Goal: Task Accomplishment & Management: Complete application form

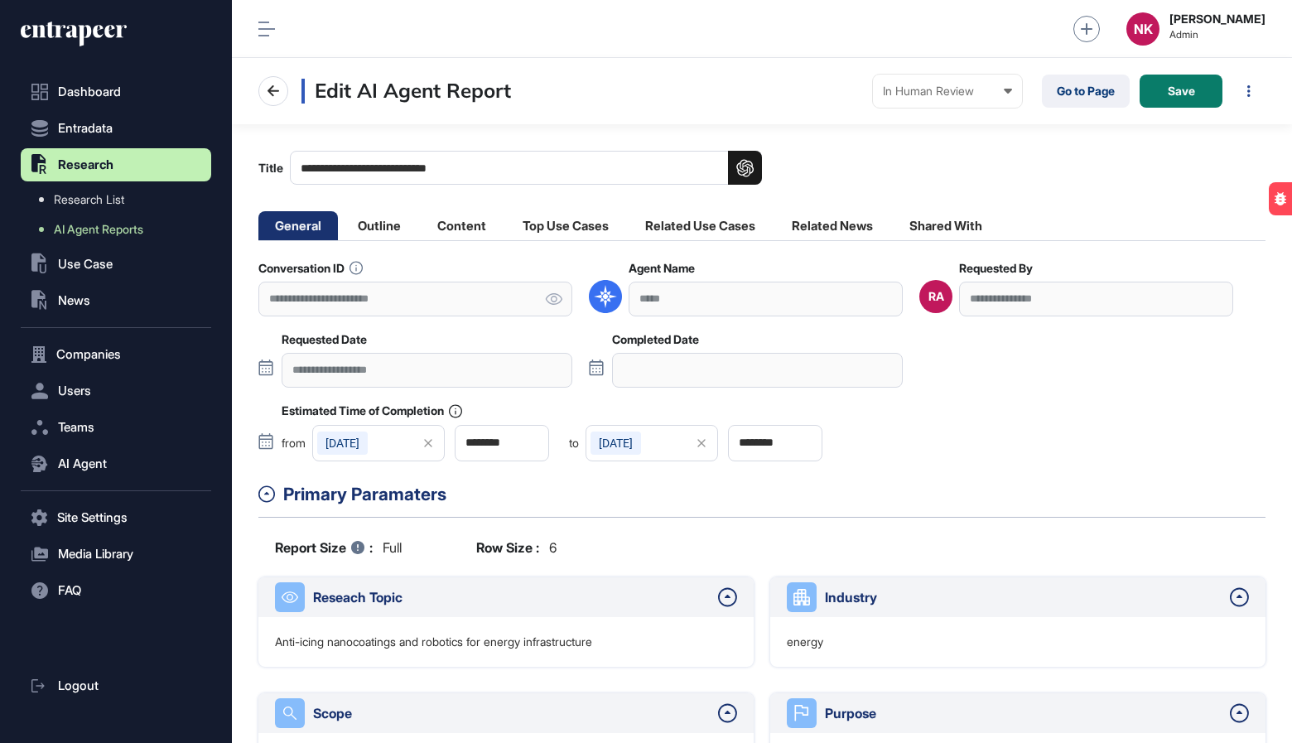
scroll to position [743, 1060]
click at [1067, 96] on link "Go to Page" at bounding box center [1086, 91] width 88 height 33
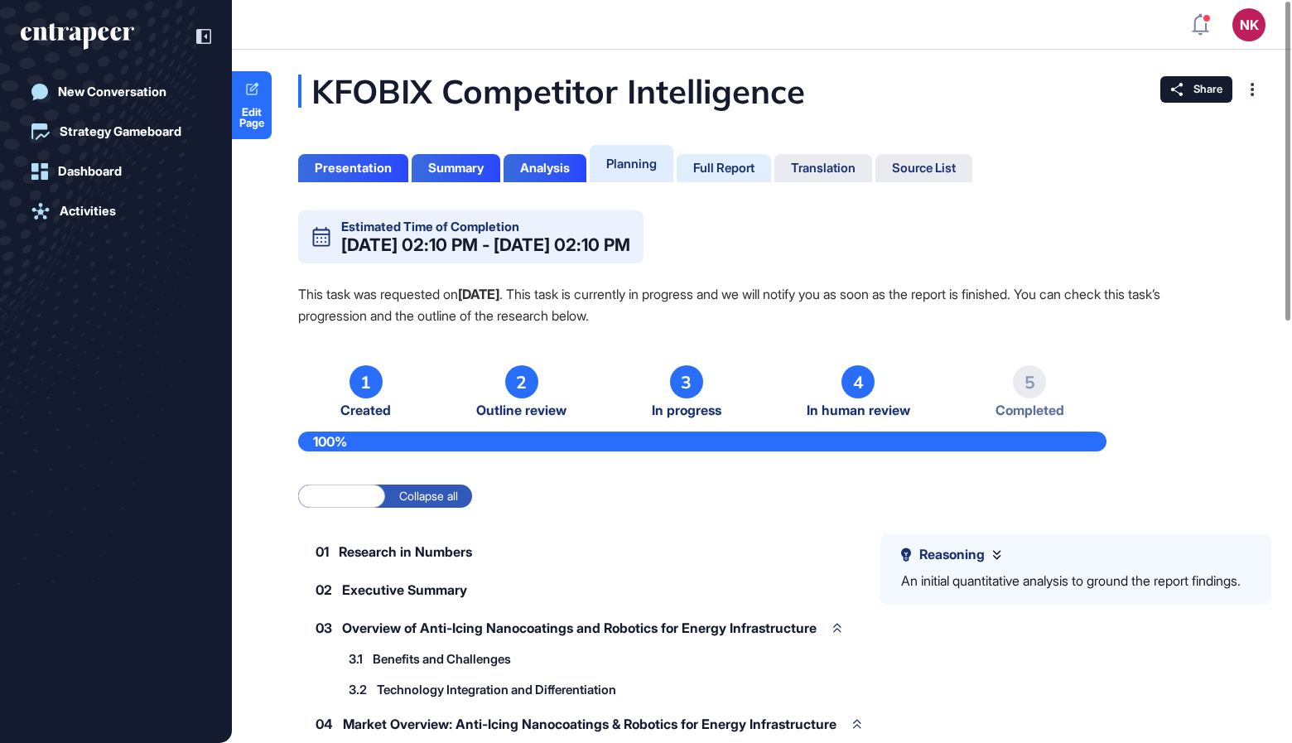
click at [720, 172] on div "Full Report" at bounding box center [723, 168] width 61 height 15
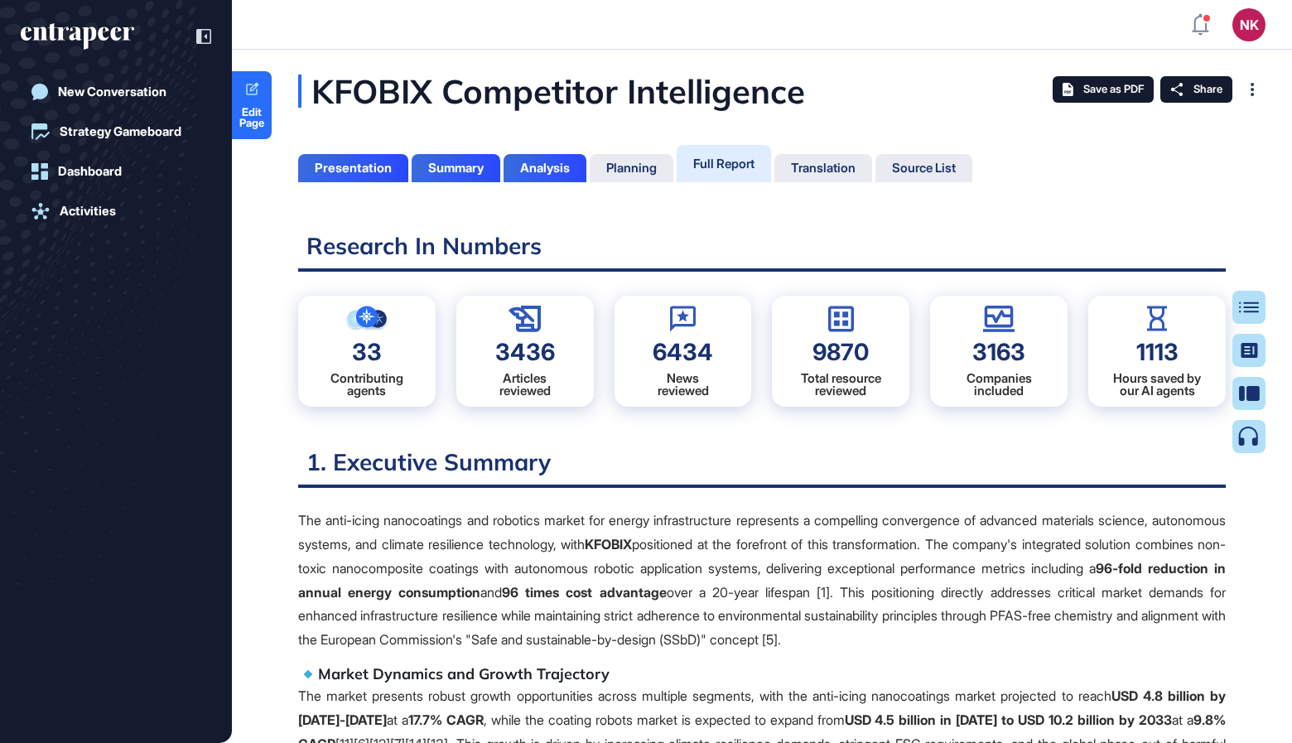
scroll to position [660, 3]
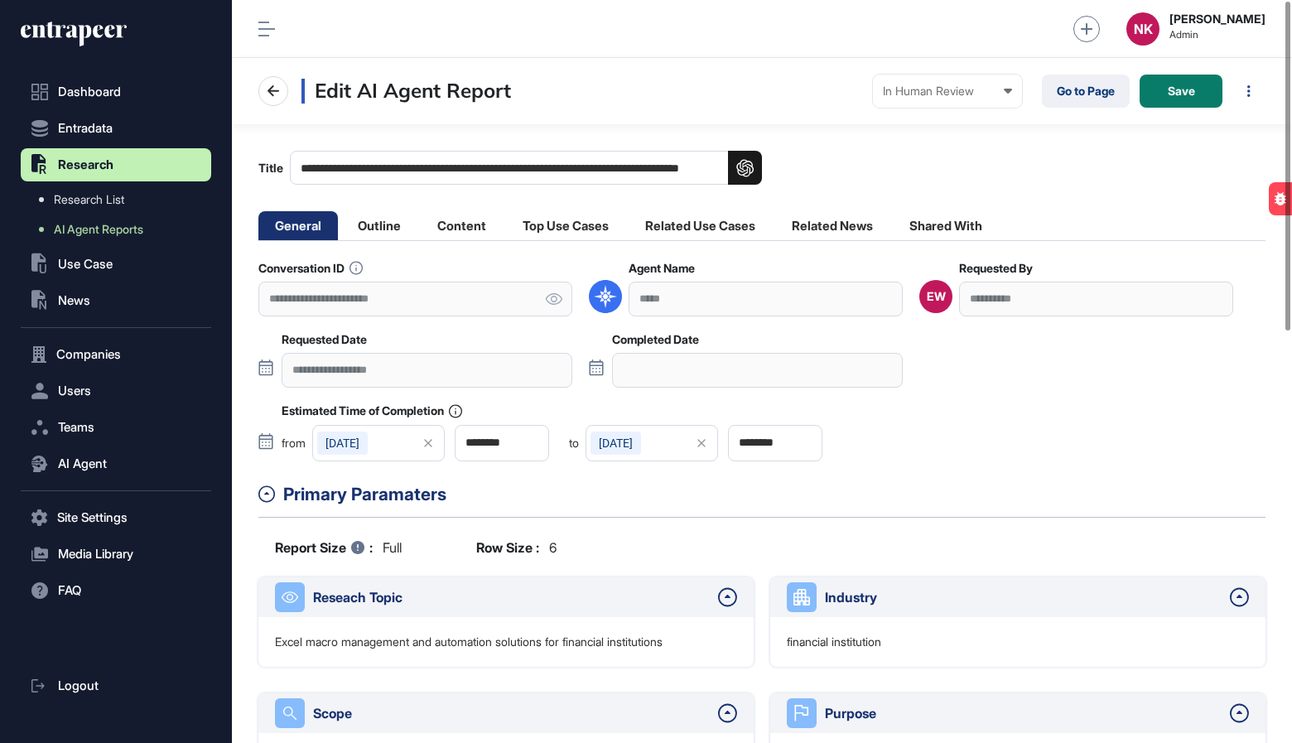
scroll to position [743, 1060]
click at [1068, 91] on link "Go to Page" at bounding box center [1086, 91] width 88 height 33
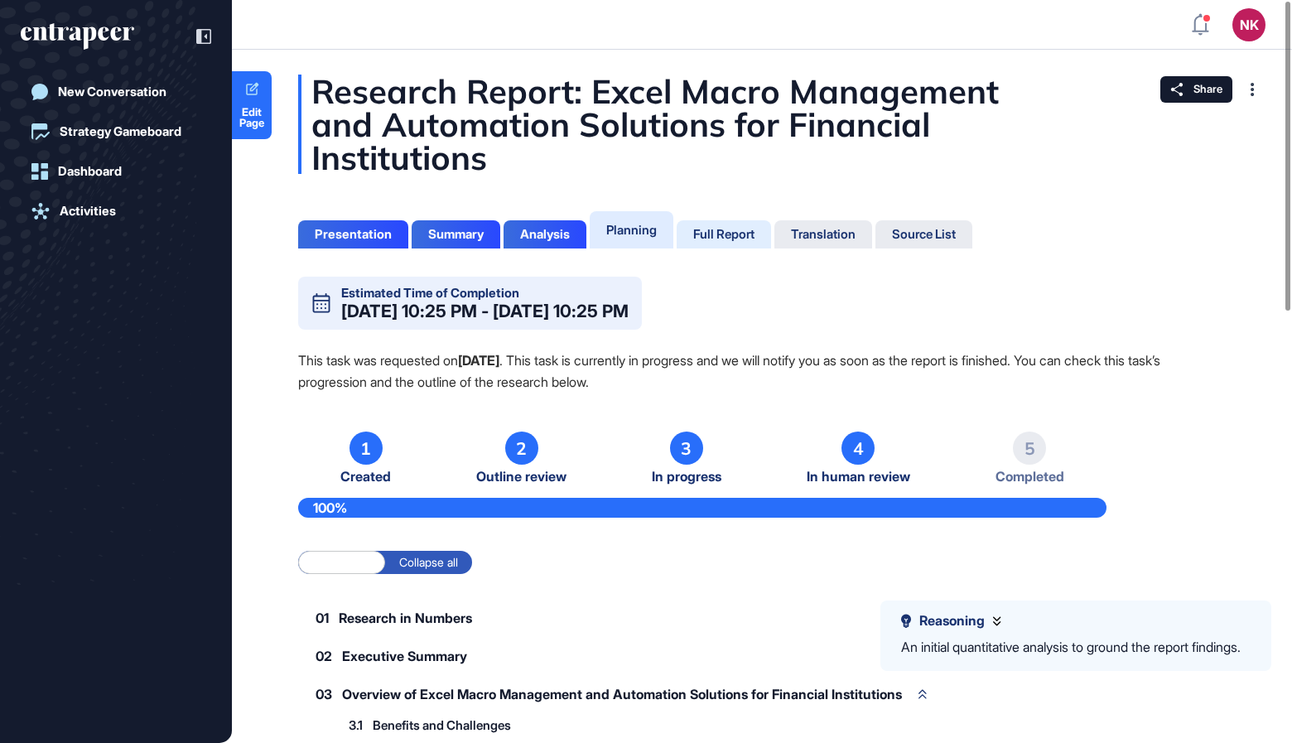
click at [726, 239] on div "Full Report" at bounding box center [723, 234] width 61 height 15
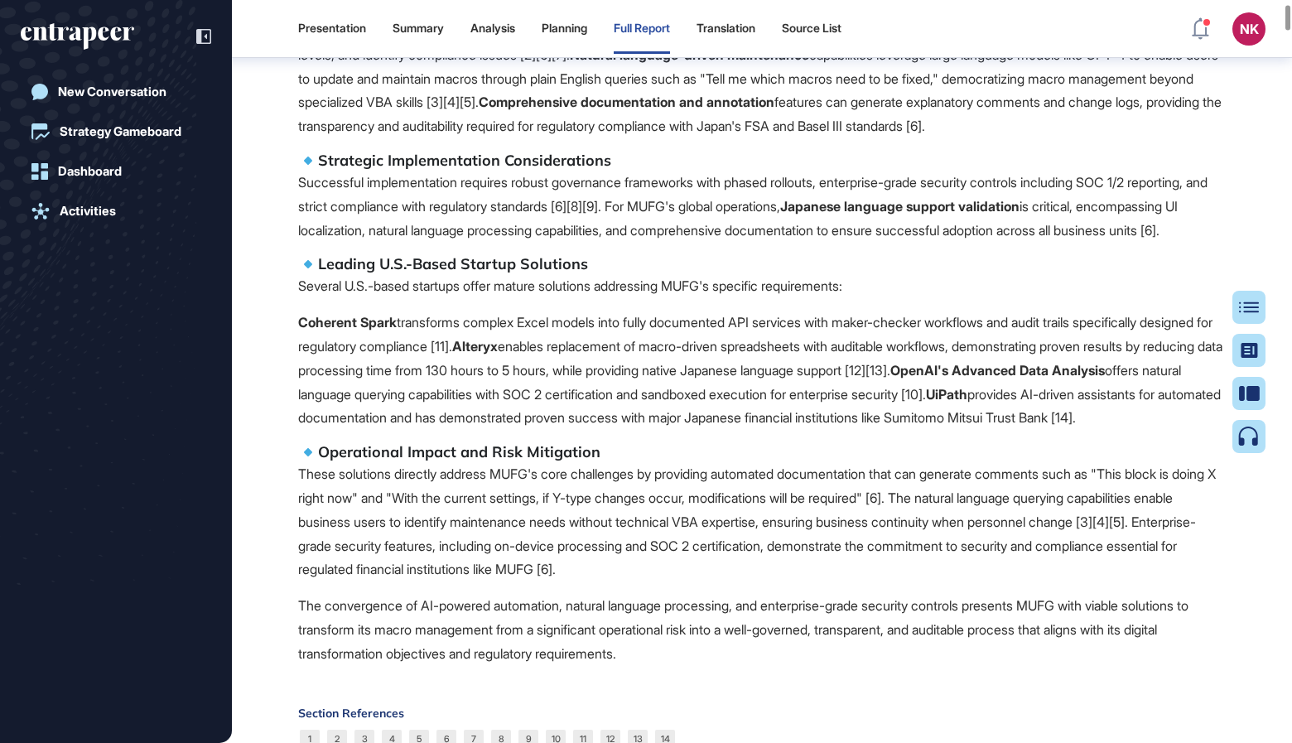
scroll to position [1057, 0]
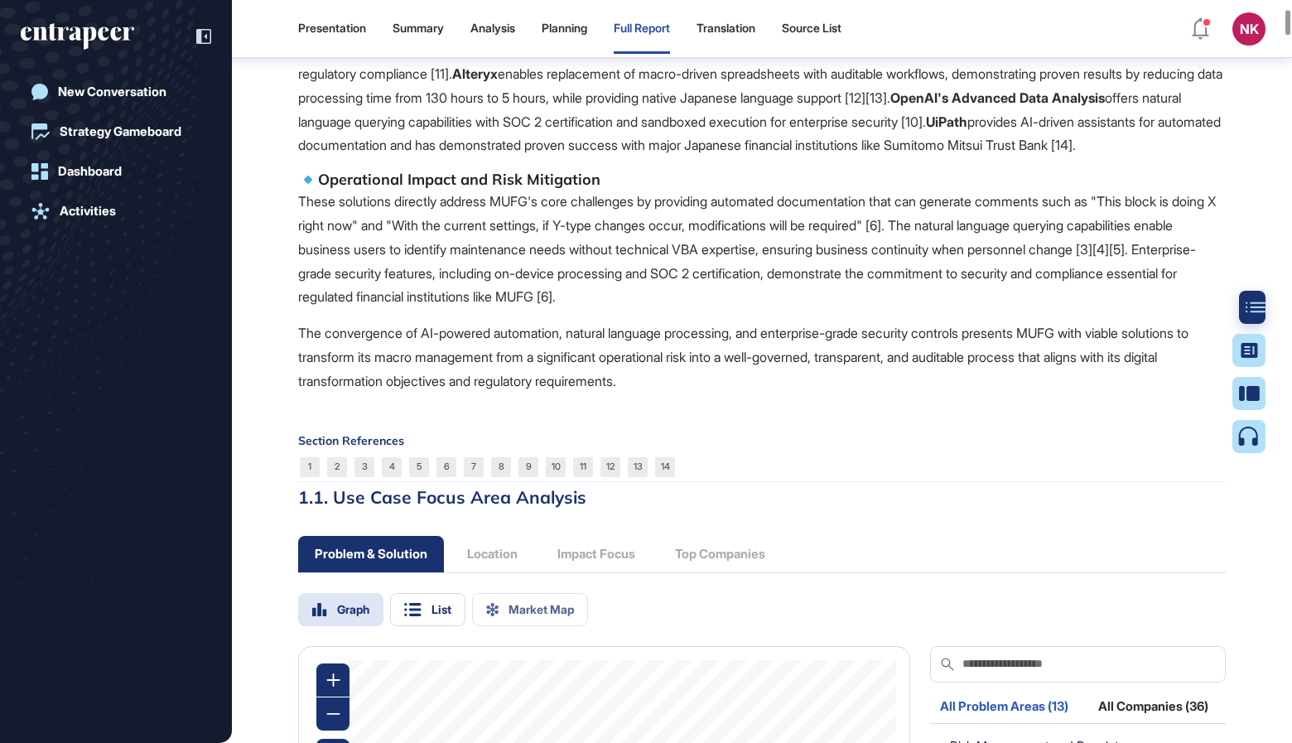
click at [1247, 308] on icon at bounding box center [1256, 308] width 20 height 12
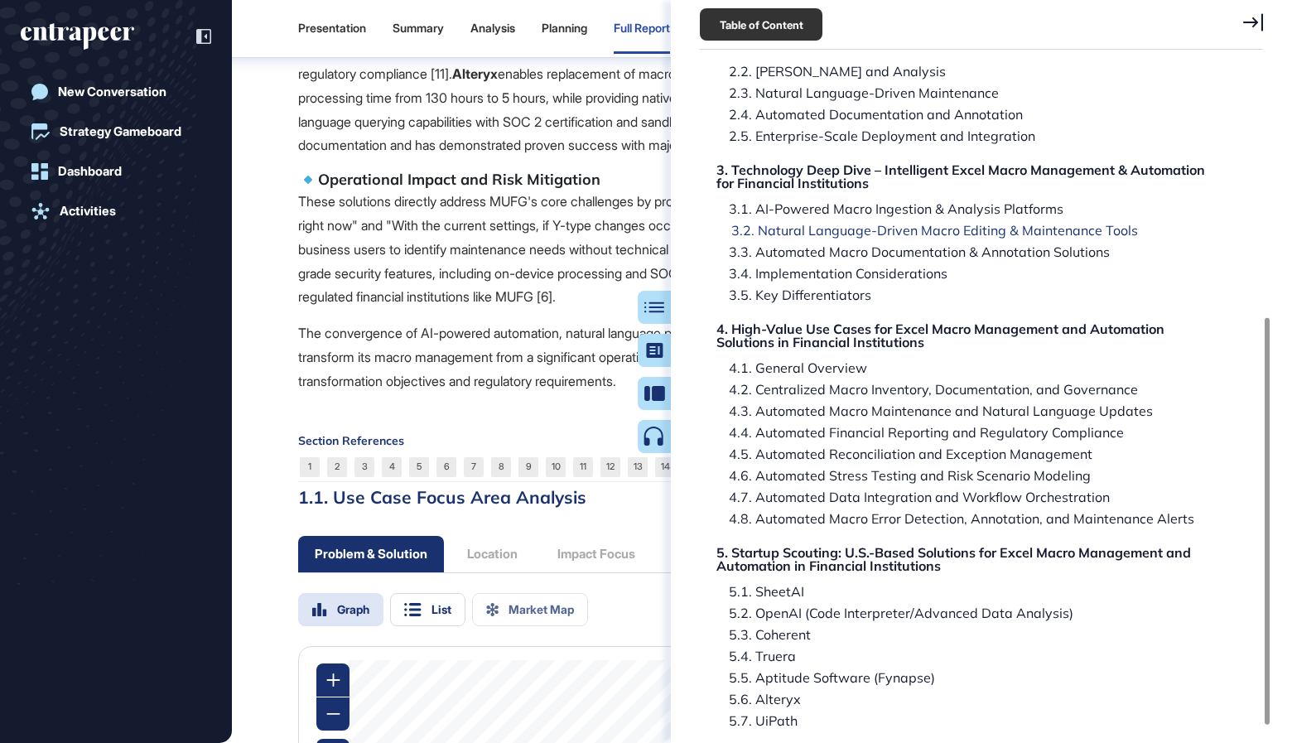
scroll to position [406, 0]
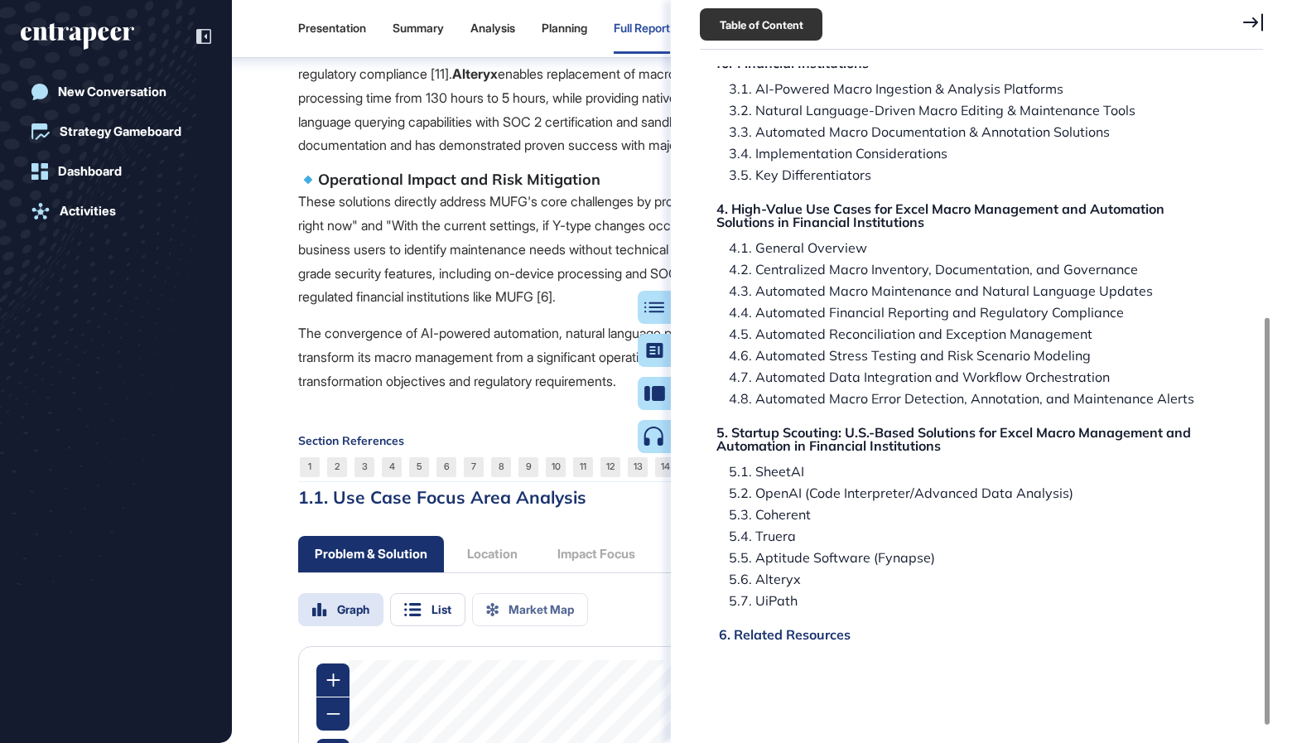
click at [805, 629] on div "6. Related Resources" at bounding box center [785, 634] width 132 height 13
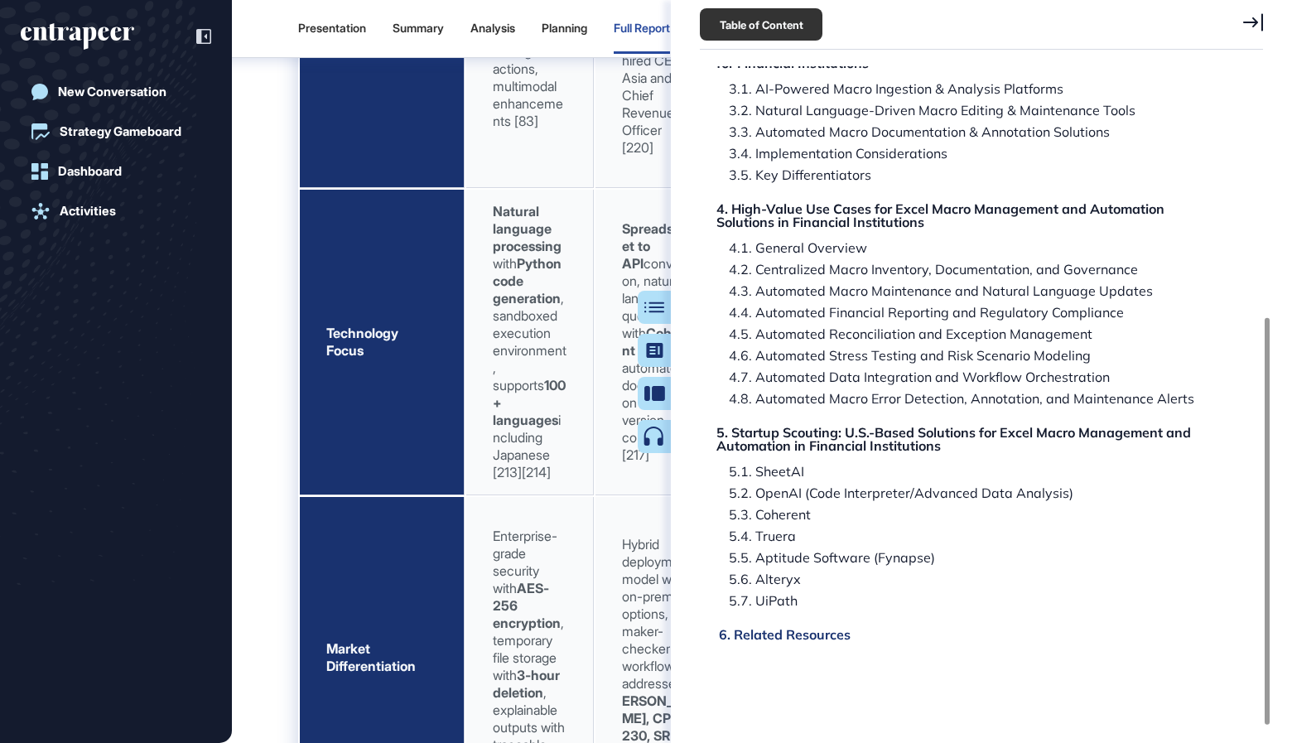
scroll to position [87157, 0]
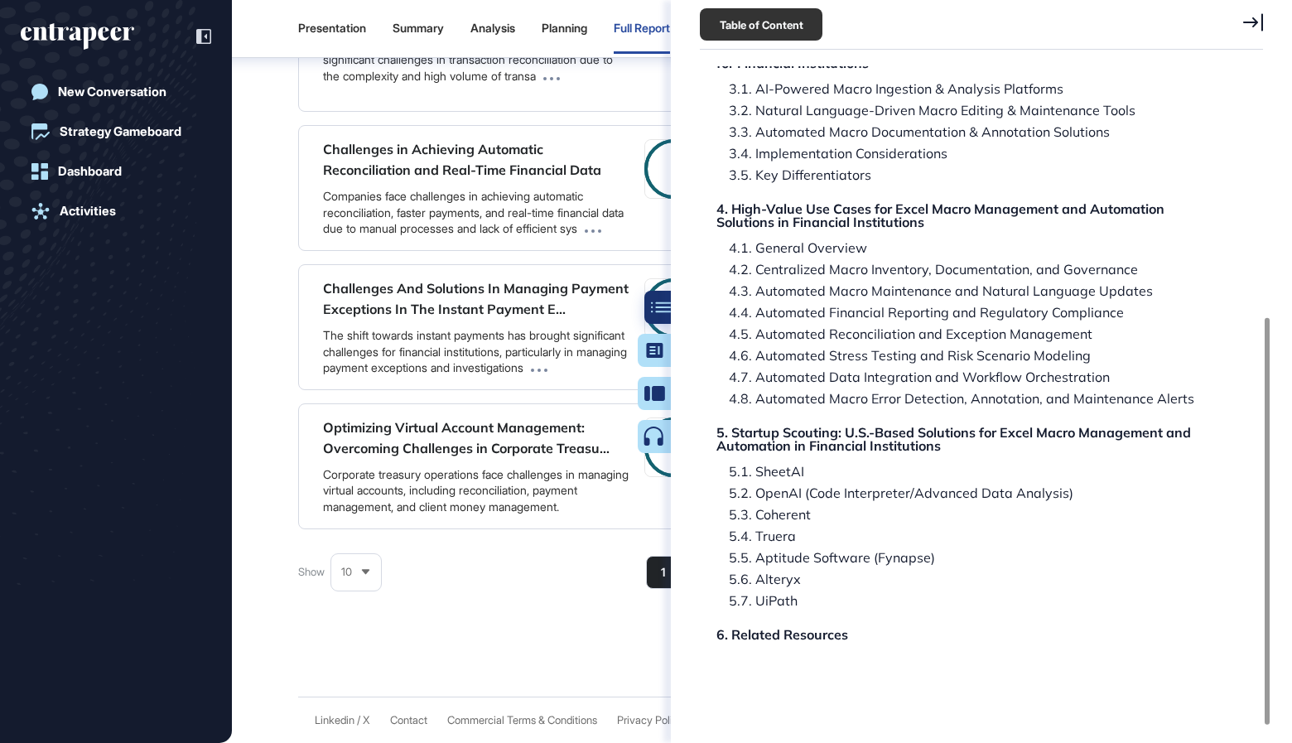
click at [656, 304] on icon at bounding box center [661, 308] width 20 height 12
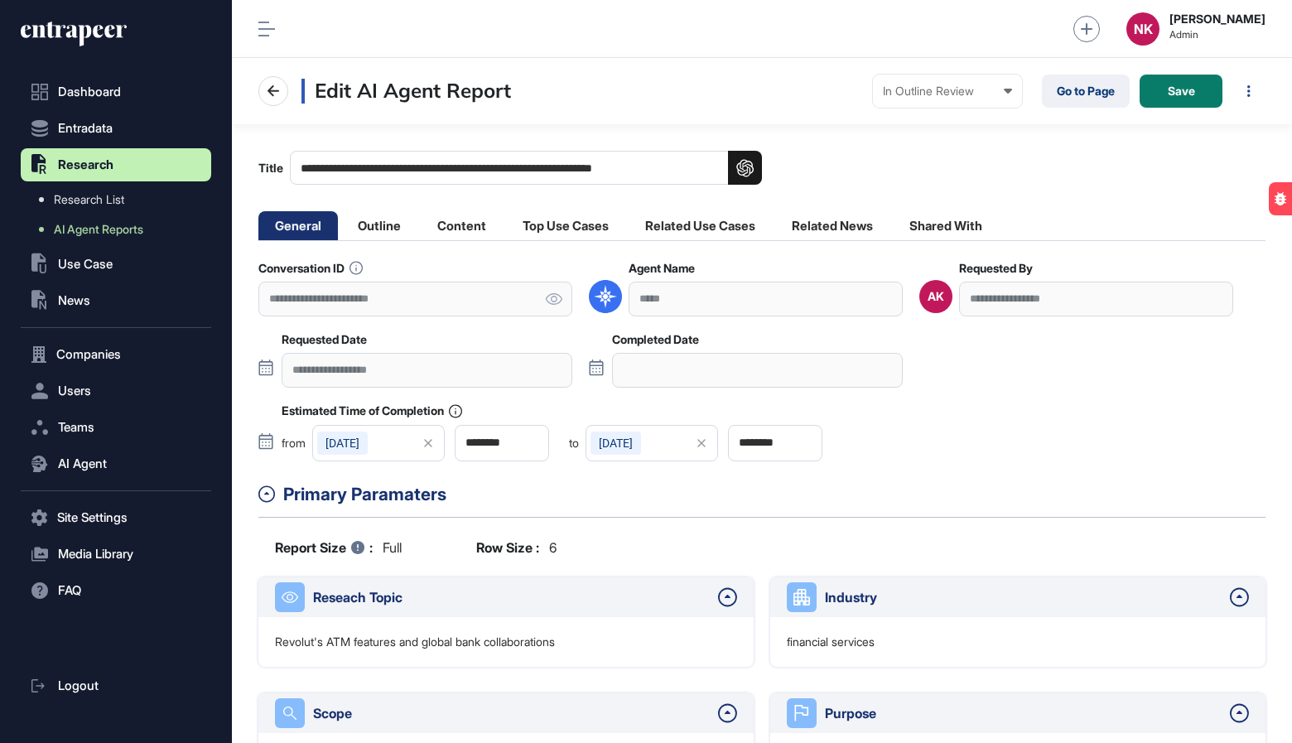
scroll to position [743, 1060]
click at [392, 224] on li "Outline" at bounding box center [379, 225] width 76 height 29
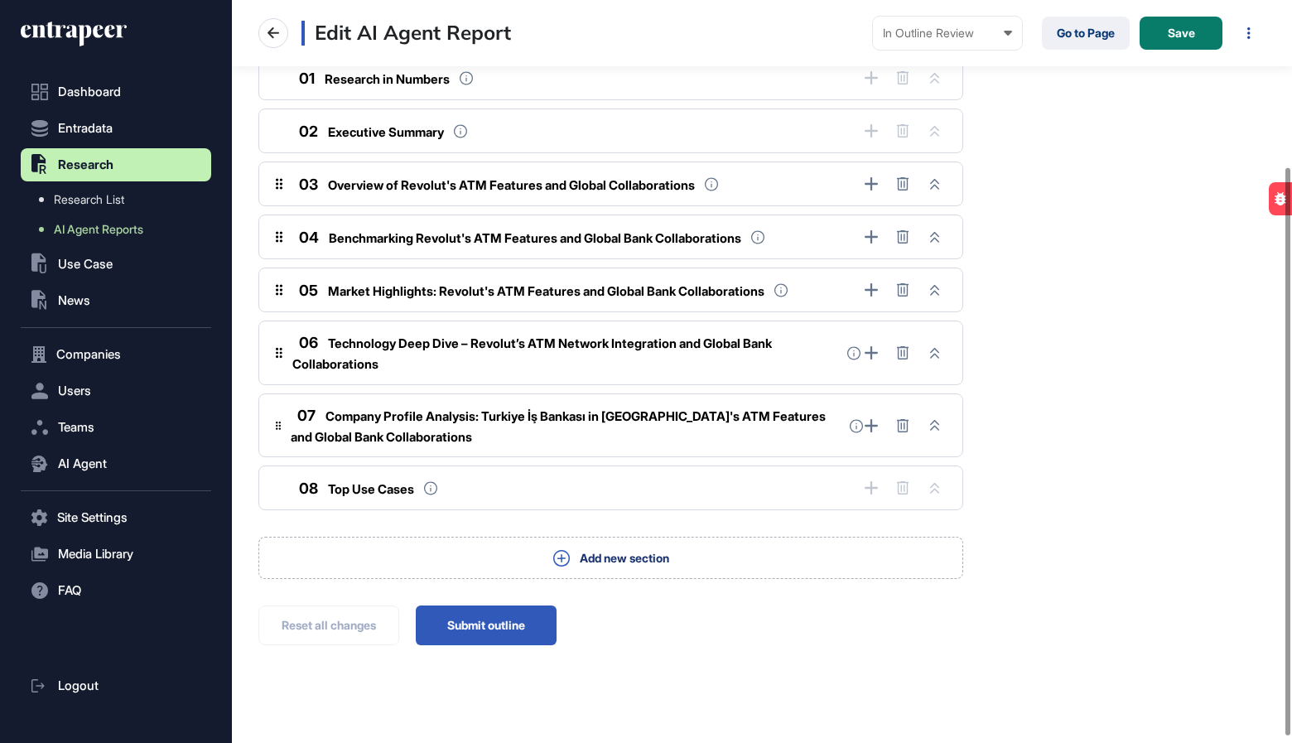
scroll to position [225, 0]
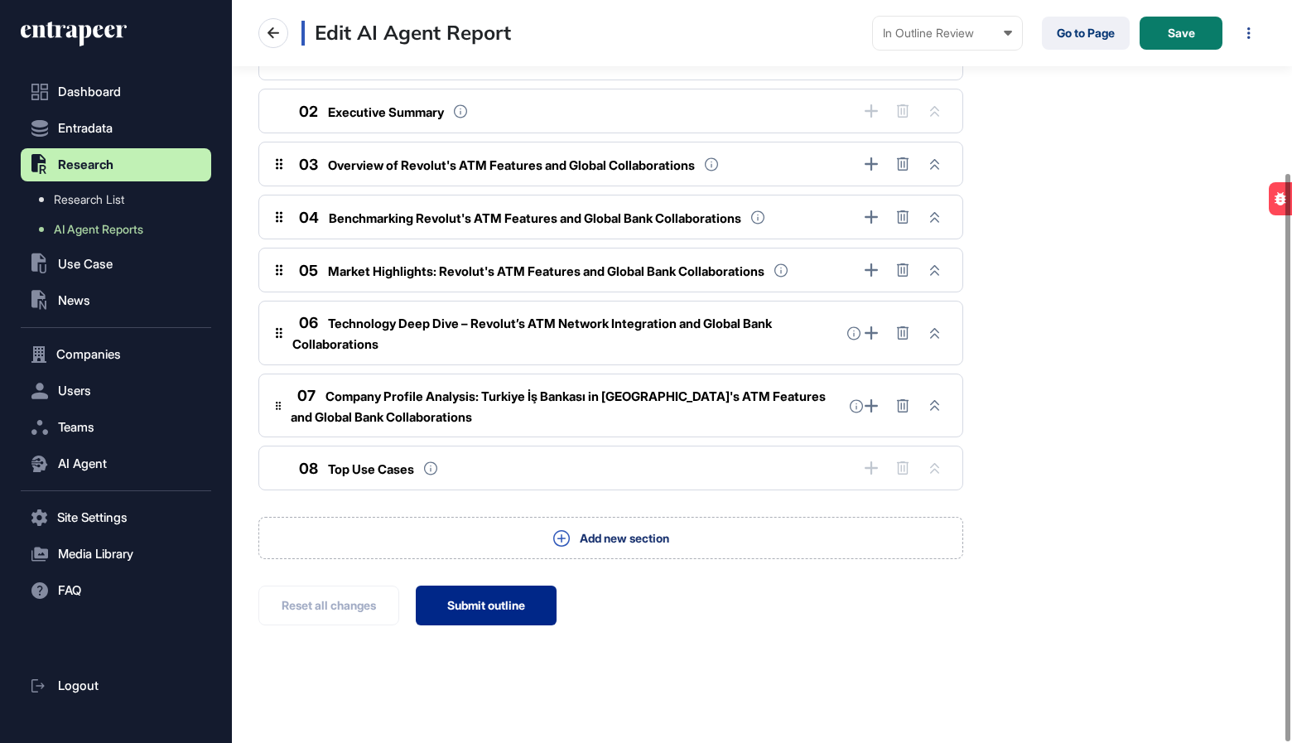
click at [462, 605] on button "Submit outline" at bounding box center [486, 606] width 141 height 40
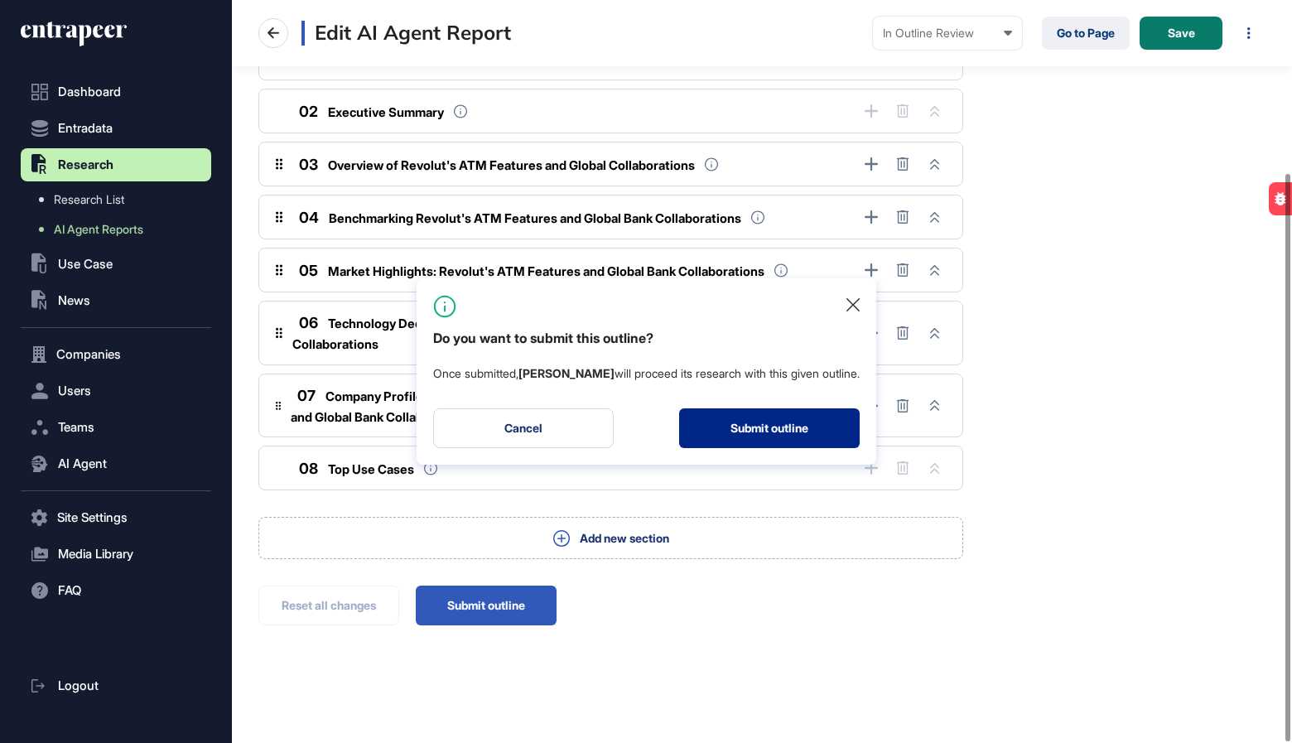
click at [741, 437] on button "Submit outline" at bounding box center [769, 428] width 181 height 40
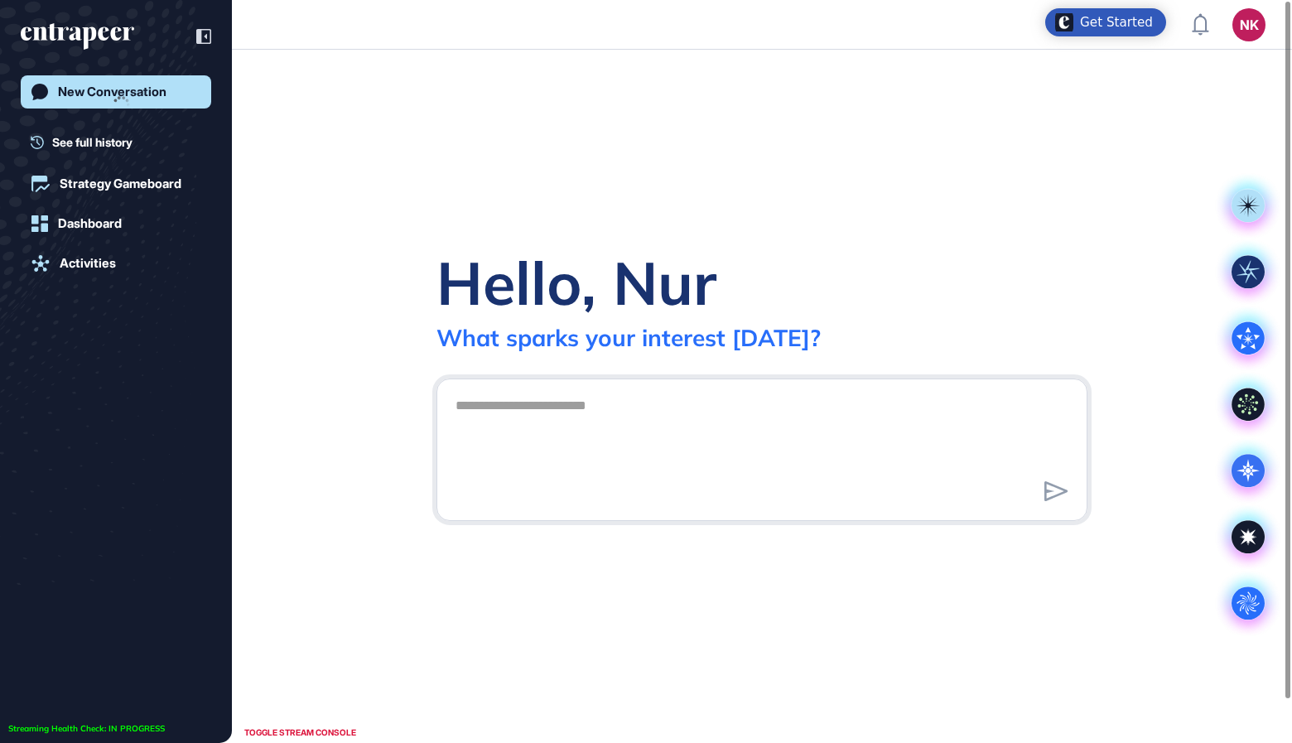
scroll to position [1, 1]
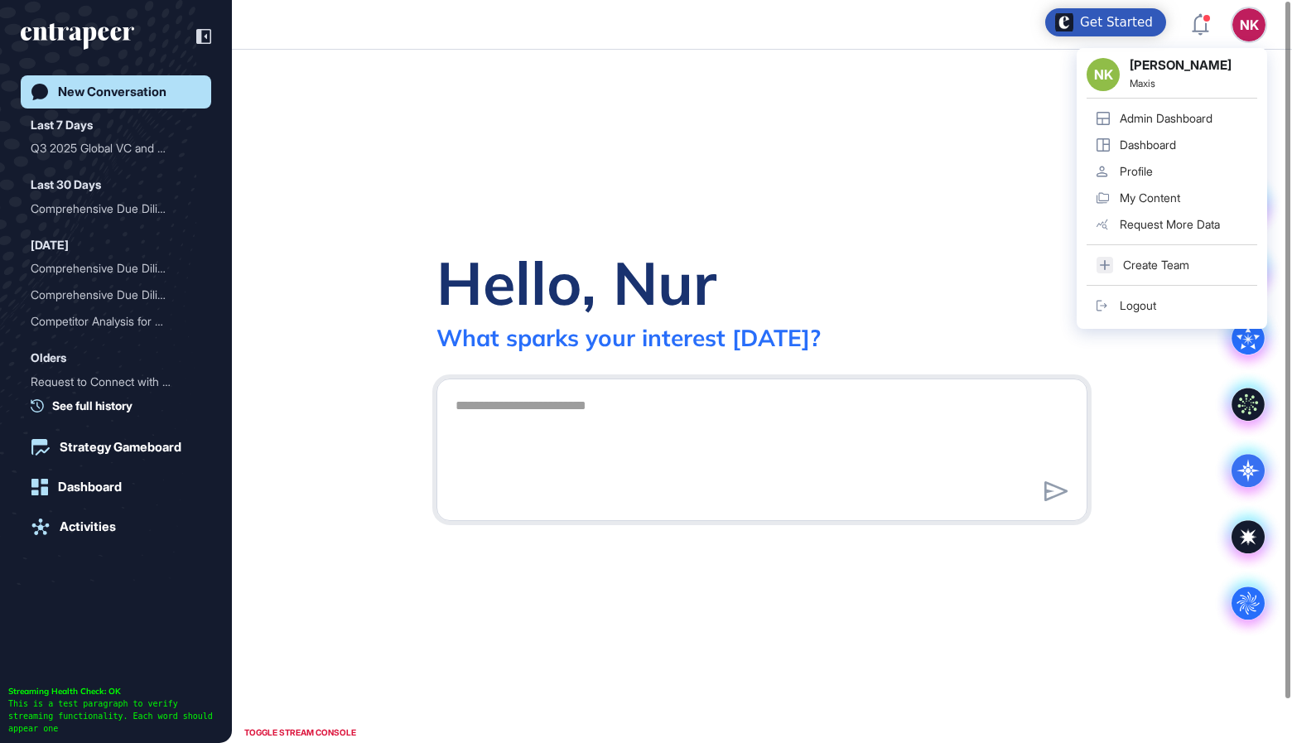
click at [1179, 119] on div "Admin Dashboard" at bounding box center [1166, 118] width 93 height 13
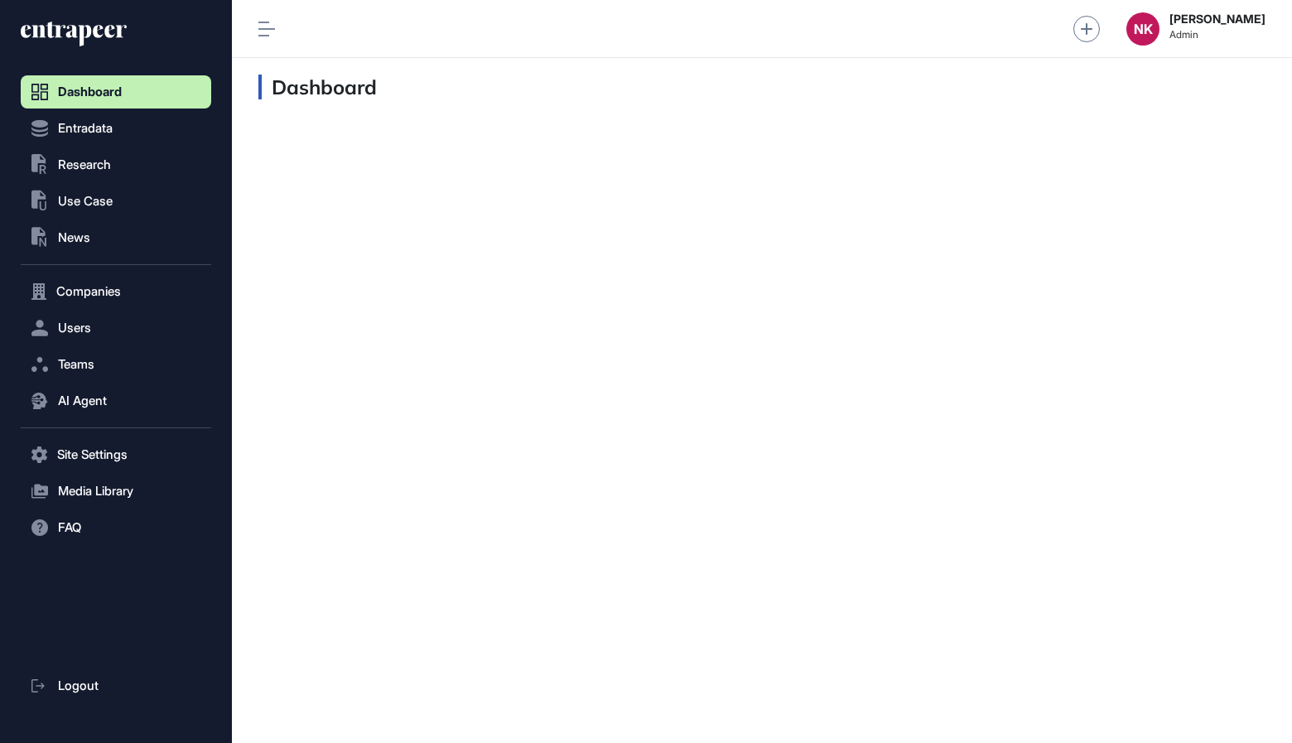
scroll to position [1, 1]
click at [90, 327] on span "Users" at bounding box center [74, 327] width 33 height 13
click at [88, 360] on span "User List" at bounding box center [77, 362] width 46 height 13
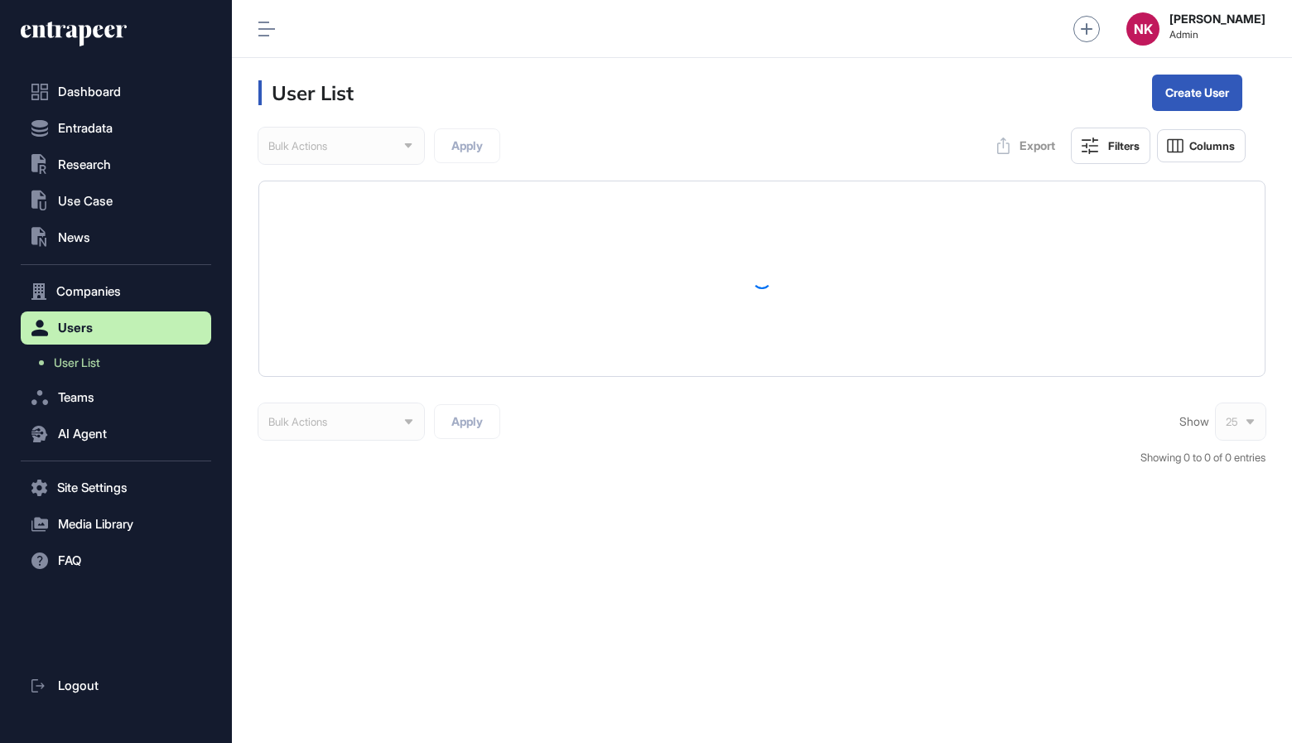
scroll to position [743, 1060]
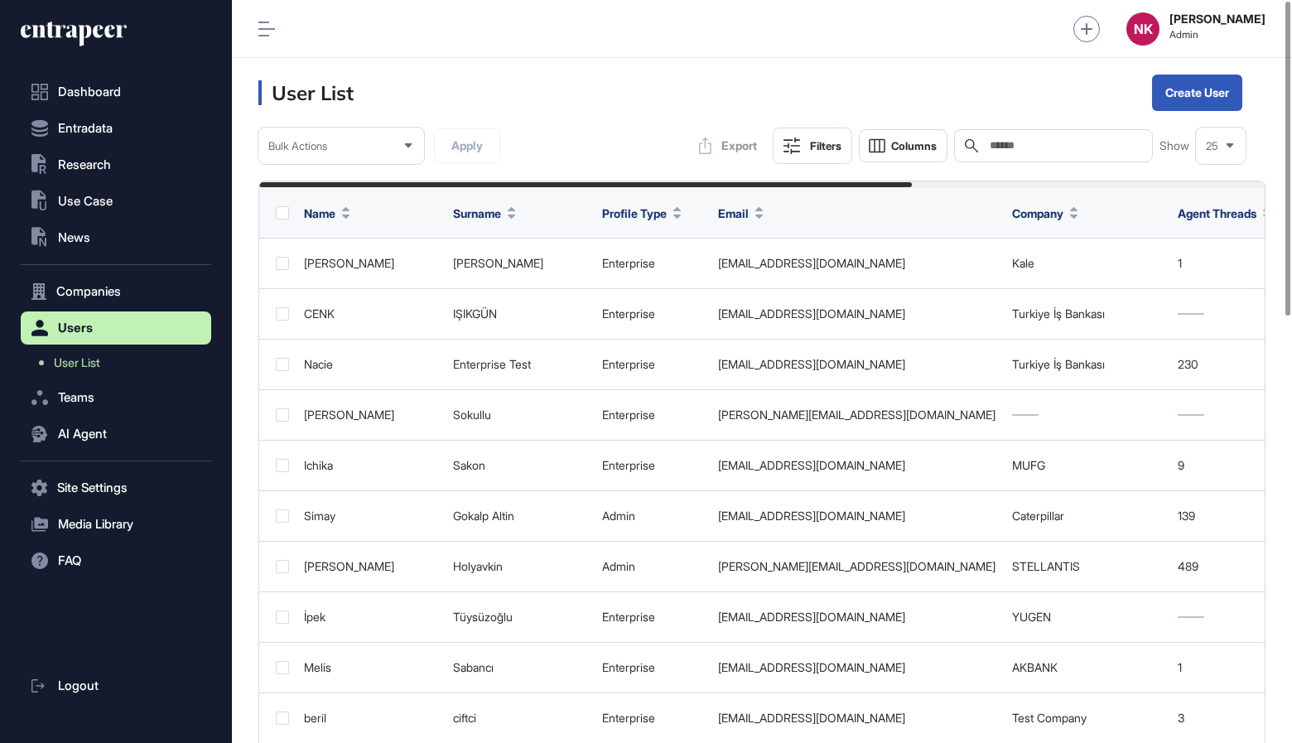
click at [1062, 151] on input "text" at bounding box center [1065, 145] width 154 height 13
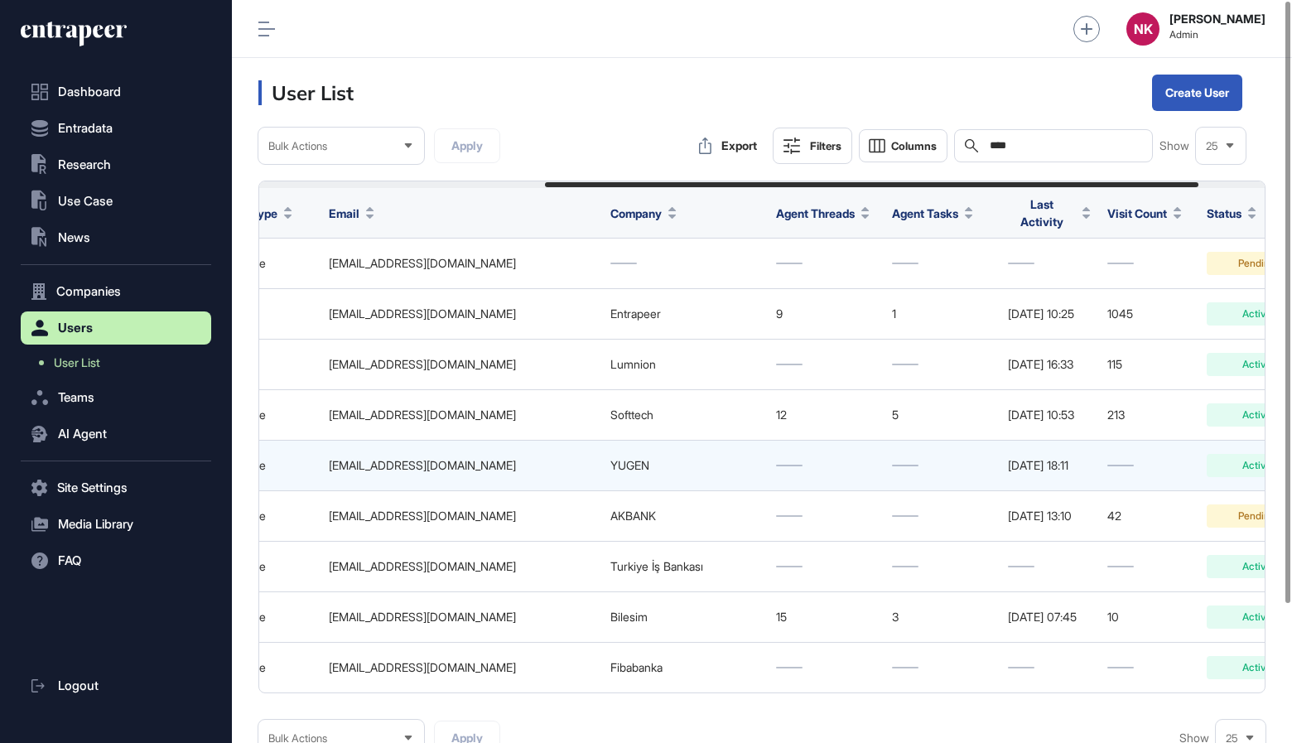
scroll to position [0, 543]
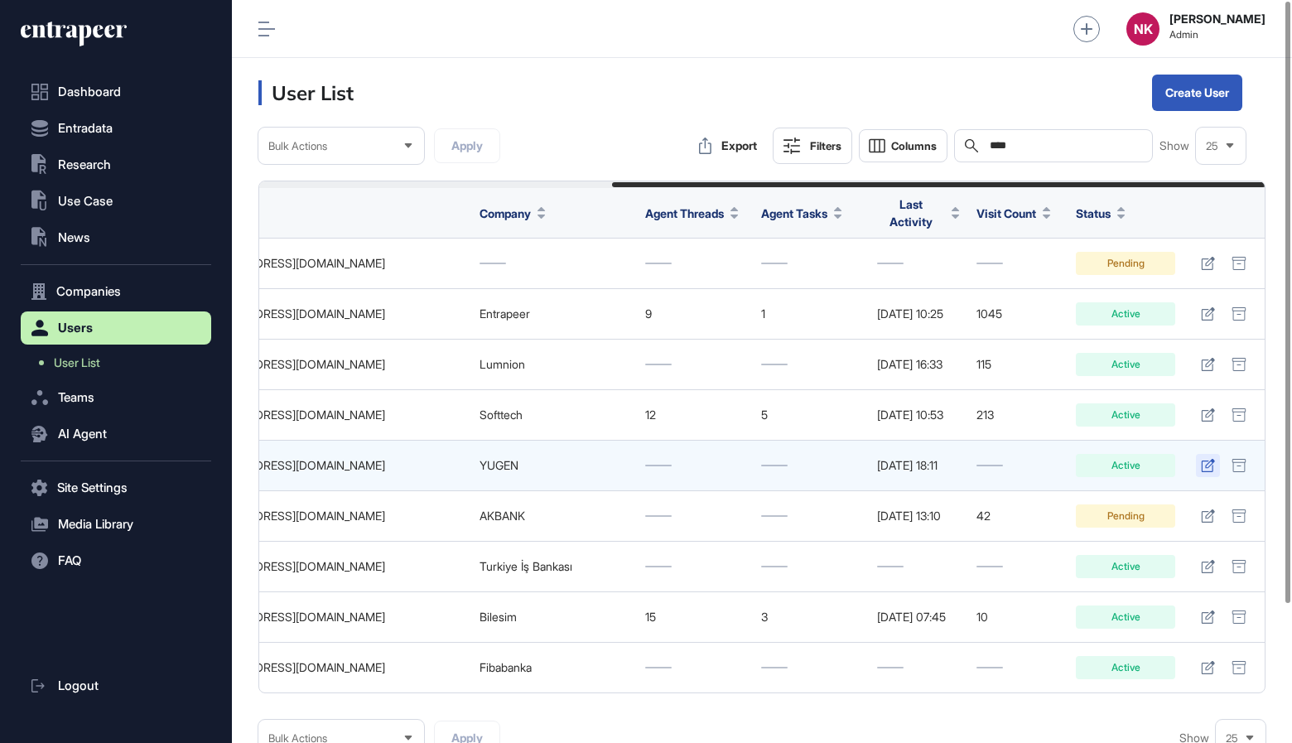
type input "****"
click at [1213, 459] on icon at bounding box center [1207, 465] width 13 height 13
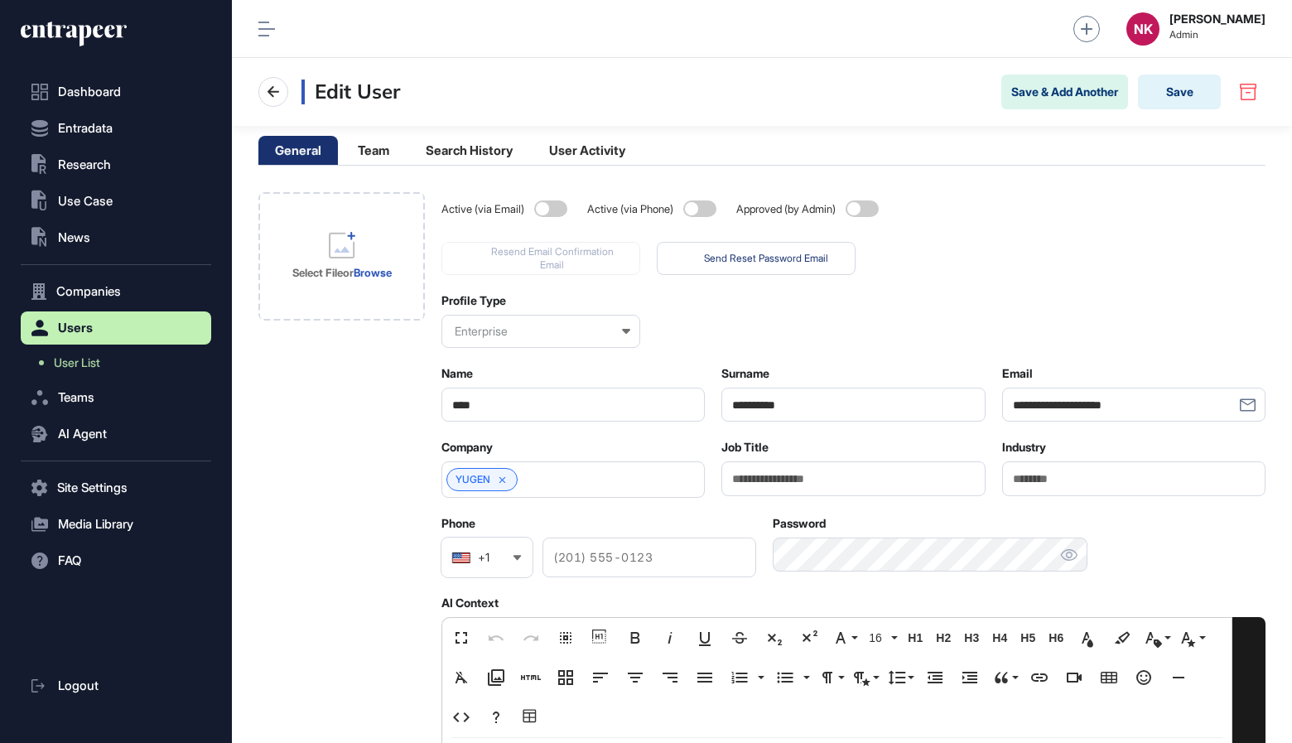
scroll to position [743, 1060]
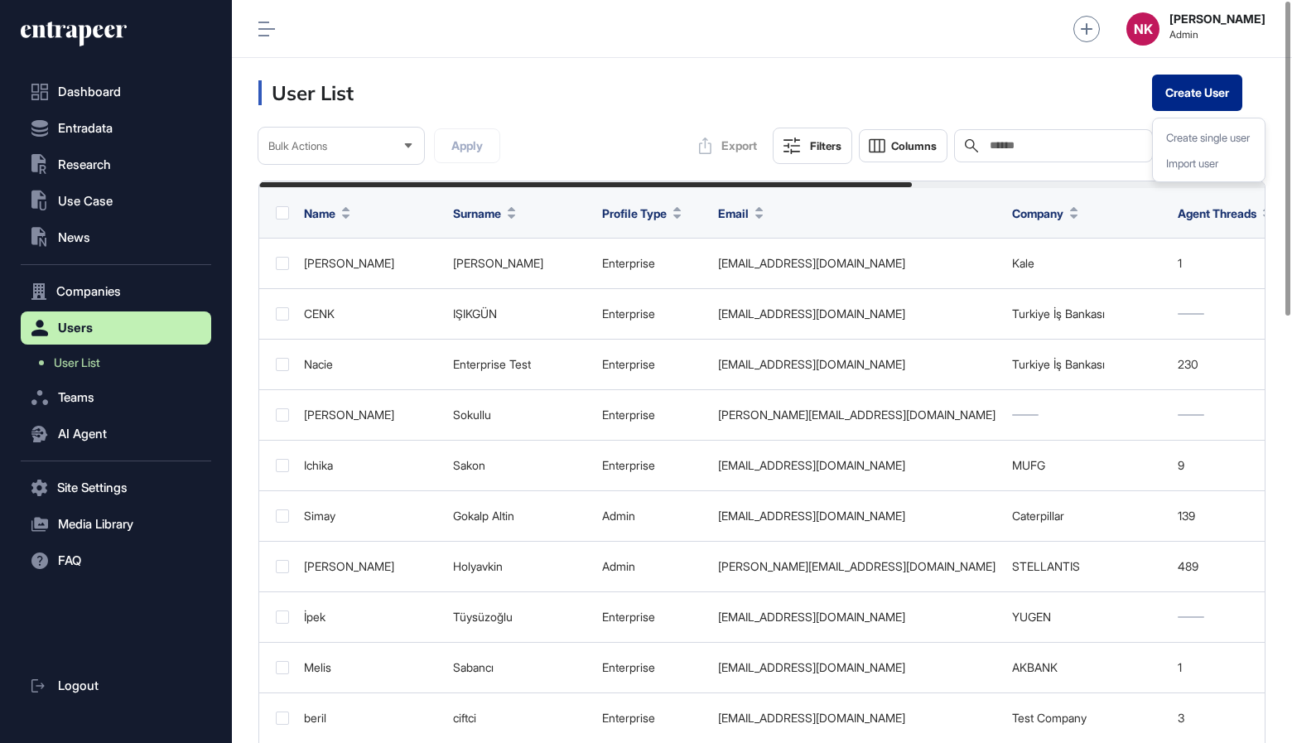
click at [1208, 99] on button "Create User" at bounding box center [1197, 93] width 90 height 36
click at [1209, 136] on div "Create single user" at bounding box center [1209, 138] width 99 height 26
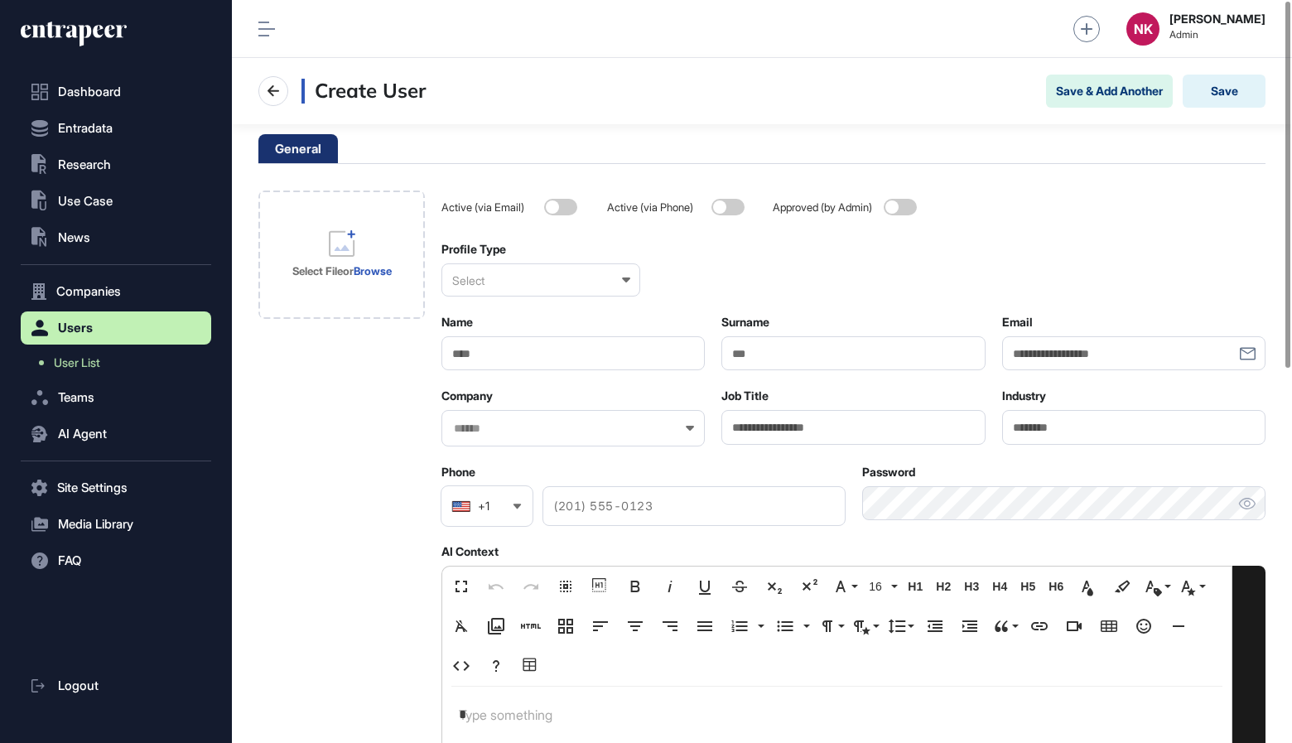
click at [556, 355] on input "Name" at bounding box center [572, 353] width 263 height 34
type input "*****"
click at [1069, 350] on input "Email" at bounding box center [1133, 353] width 263 height 34
paste input "**********"
type input "**********"
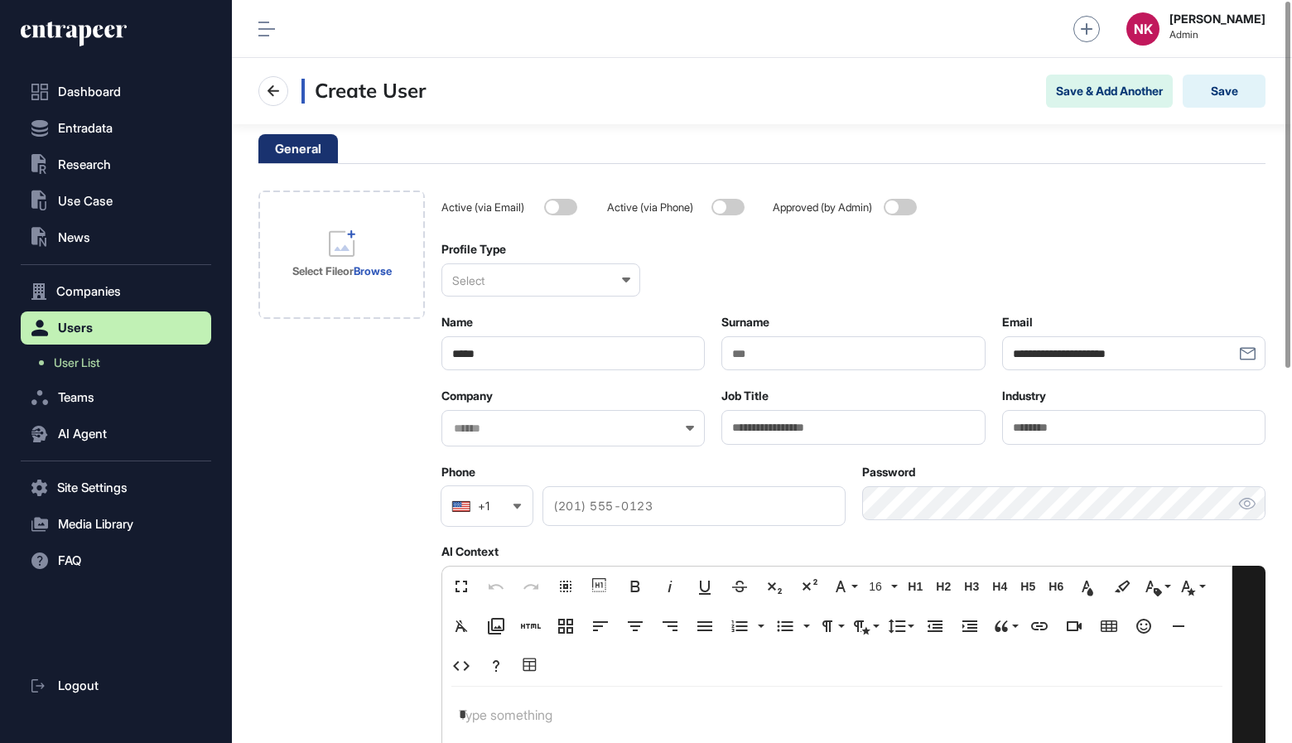
click at [618, 275] on div "Select" at bounding box center [540, 279] width 199 height 33
click at [518, 357] on div "Enterprise" at bounding box center [539, 361] width 195 height 26
click at [796, 364] on input "Surname" at bounding box center [852, 353] width 263 height 34
type input "******"
click at [538, 423] on input "text" at bounding box center [562, 429] width 220 height 14
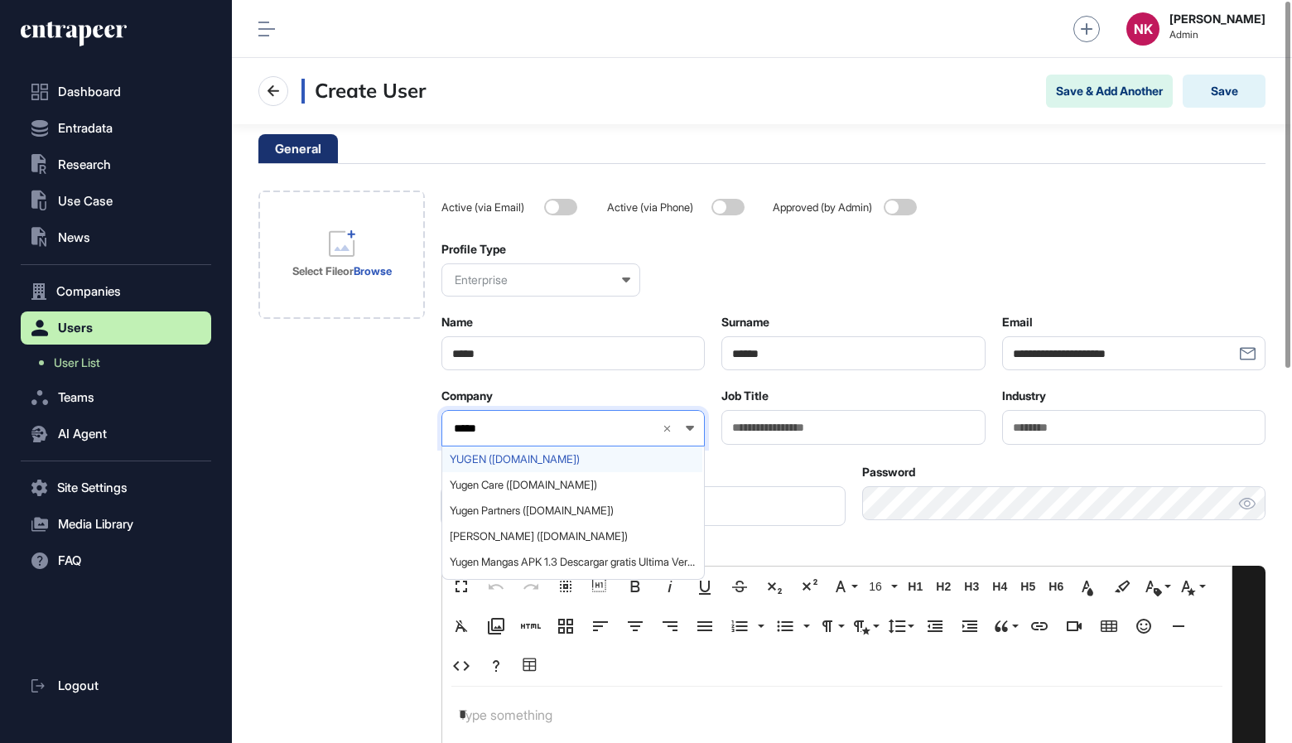
type input "*****"
click at [578, 466] on div "YUGEN ([DOMAIN_NAME])" at bounding box center [572, 459] width 260 height 26
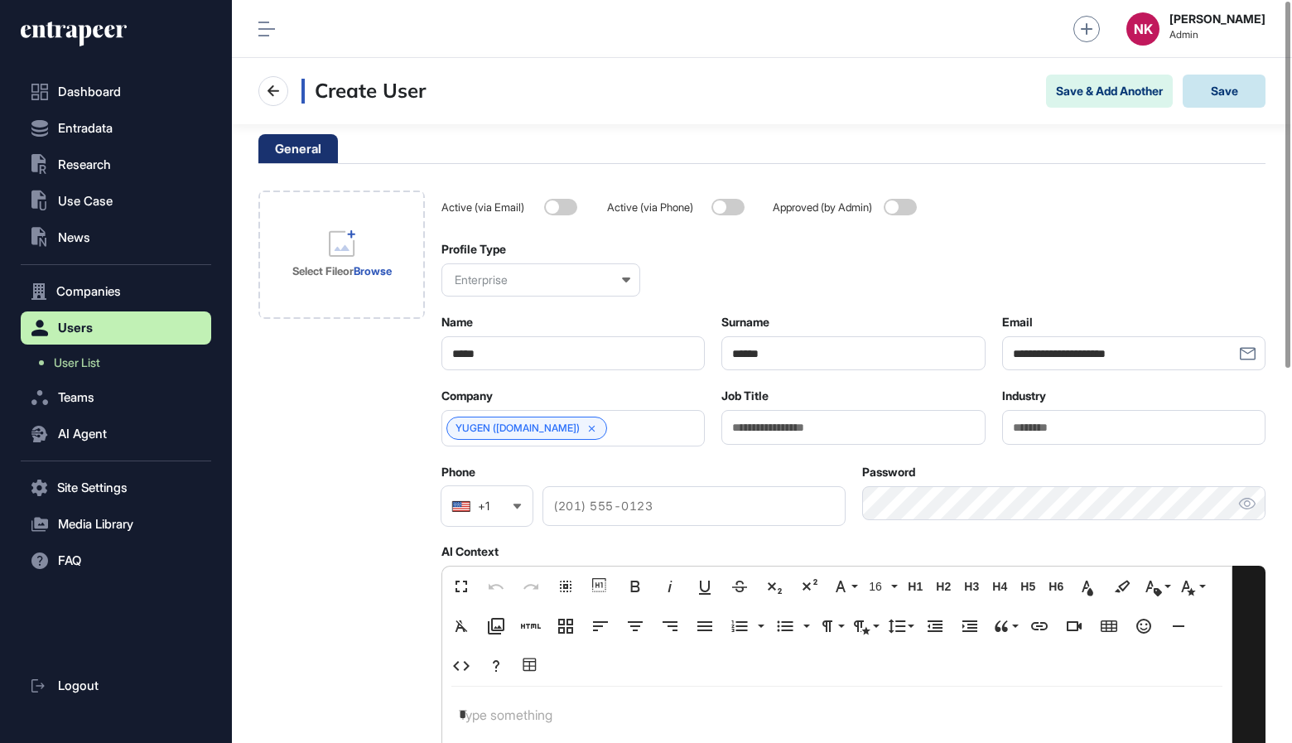
click at [1234, 94] on button "Save" at bounding box center [1224, 91] width 83 height 33
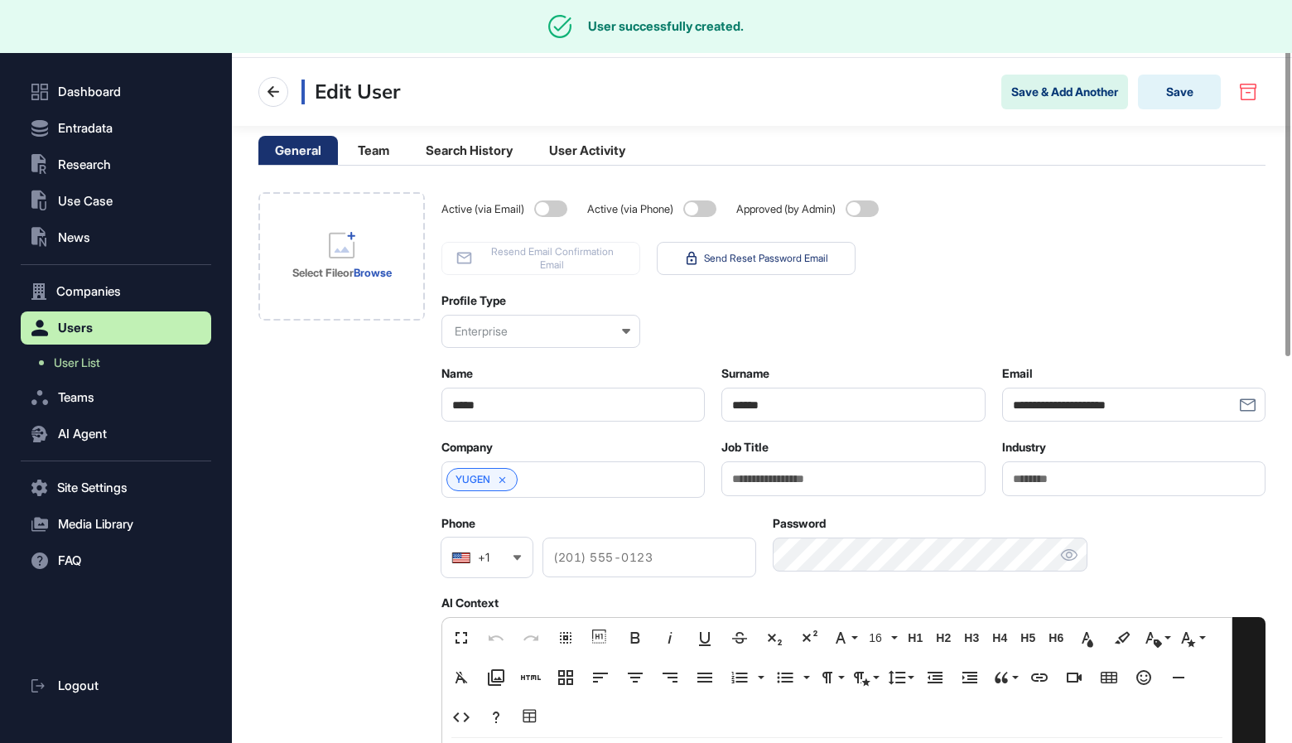
scroll to position [743, 1060]
